Goal: Task Accomplishment & Management: Manage account settings

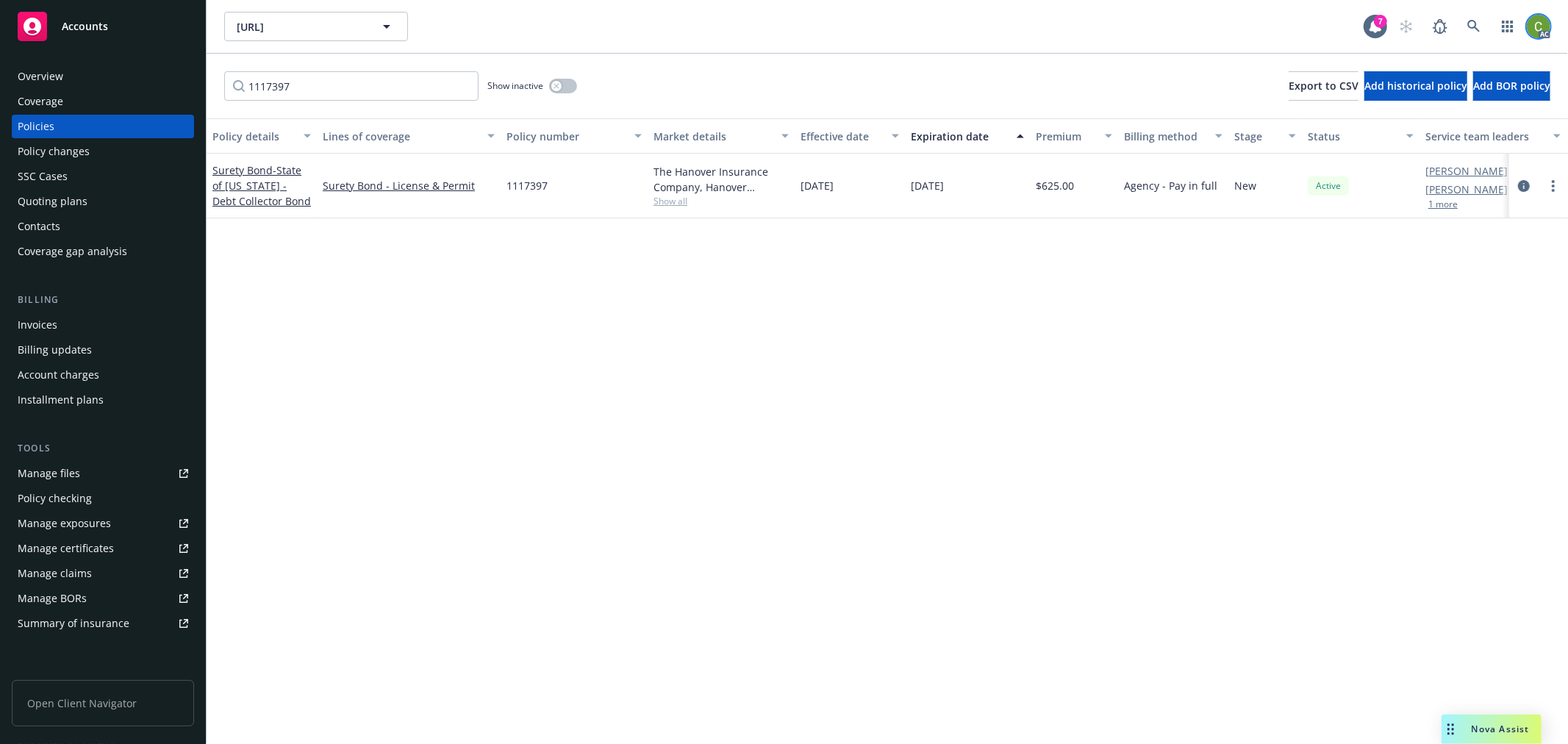
drag, startPoint x: 1547, startPoint y: 24, endPoint x: 1532, endPoint y: 34, distance: 18.0
click at [1547, 24] on img at bounding box center [1538, 26] width 24 height 24
click at [1462, 61] on link "Log out" at bounding box center [1478, 67] width 147 height 30
